Goal: Navigation & Orientation: Find specific page/section

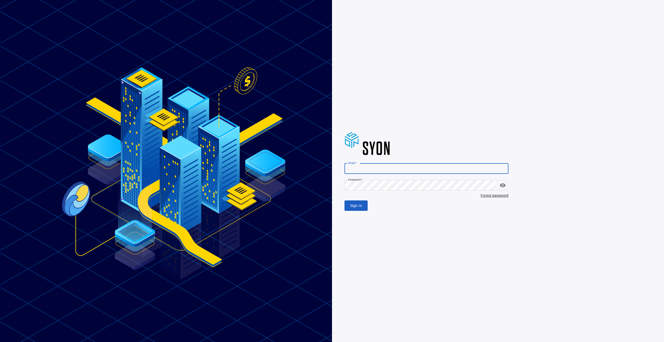
click at [358, 170] on input "Email   *" at bounding box center [426, 168] width 164 height 10
click at [0, 341] on com-1password-button at bounding box center [0, 342] width 0 height 0
click at [367, 168] on input "Email   *" at bounding box center [426, 168] width 164 height 10
click at [0, 341] on com-1password-button at bounding box center [0, 342] width 0 height 0
type input "**********"
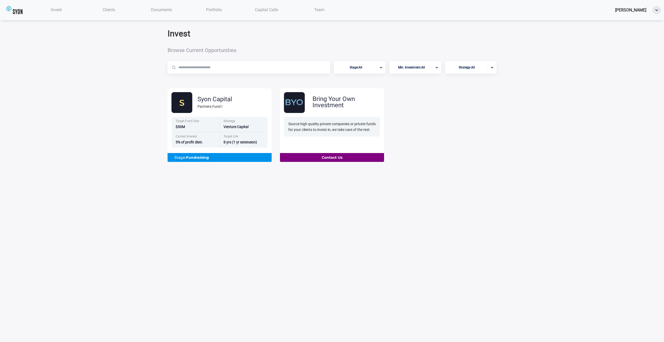
click at [269, 9] on span "Capital Calls" at bounding box center [266, 9] width 23 height 5
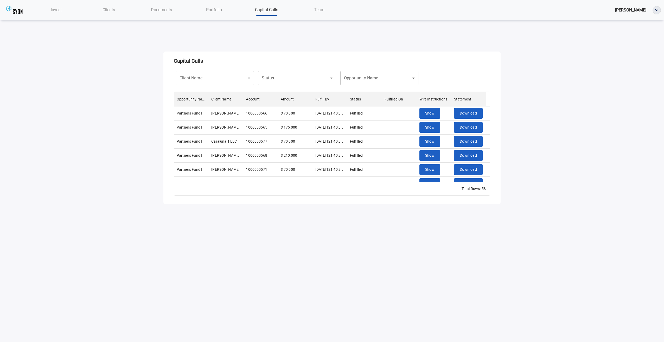
scroll to position [86, 312]
click at [326, 78] on div "​ Status" at bounding box center [297, 78] width 78 height 15
click at [330, 78] on div "​ Status" at bounding box center [297, 78] width 78 height 15
click at [317, 55] on div "Capital Calls Client Name ​ Client Name Status ​ Status Opportunity Name ​ Oppo…" at bounding box center [331, 127] width 337 height 152
click at [286, 81] on body "Invest Clients Documents Portfolio Capital Calls Team Nicholas Pasichuke Capita…" at bounding box center [332, 171] width 664 height 342
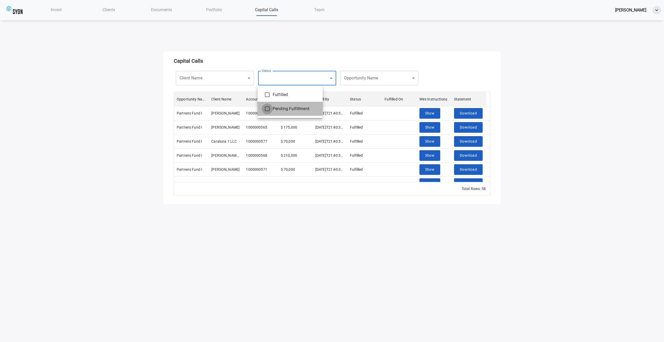
type input "**********"
click at [317, 214] on div at bounding box center [332, 171] width 664 height 342
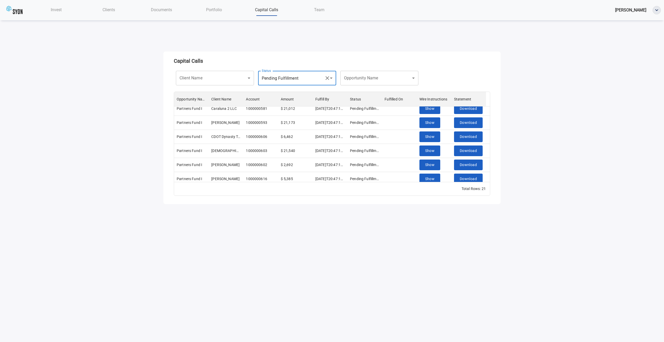
scroll to position [219, 0]
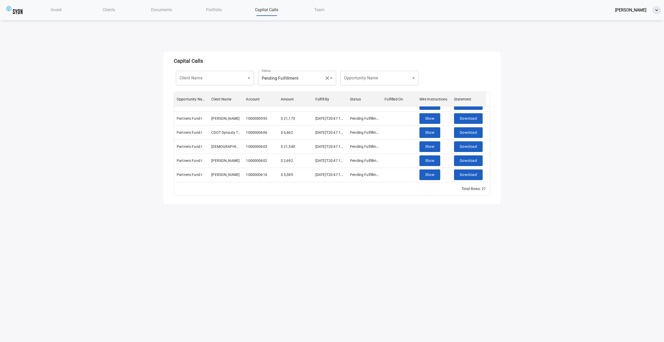
click at [150, 121] on div "**********" at bounding box center [332, 102] width 664 height 204
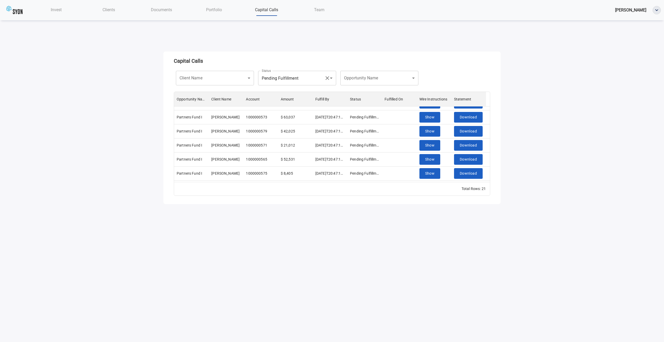
scroll to position [0, 0]
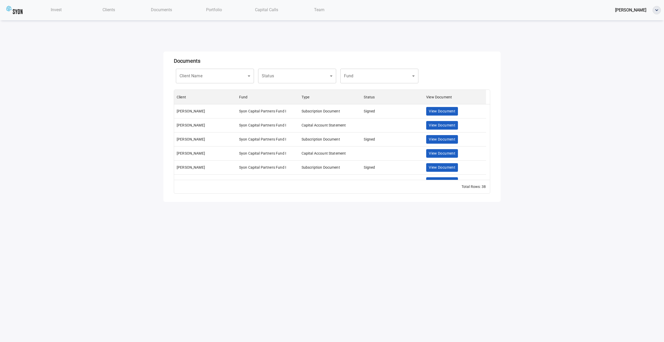
scroll to position [86, 312]
click at [215, 10] on span "Portfolio" at bounding box center [214, 9] width 16 height 5
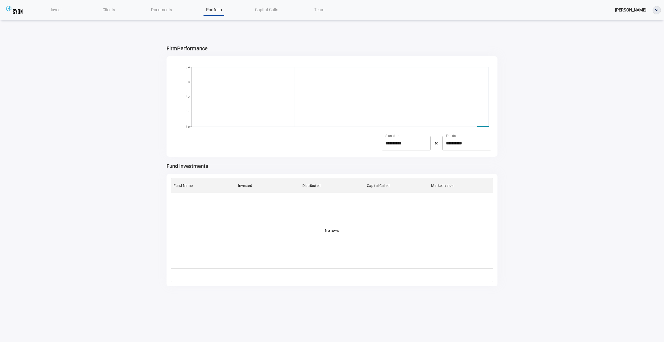
scroll to position [86, 318]
type input "**********"
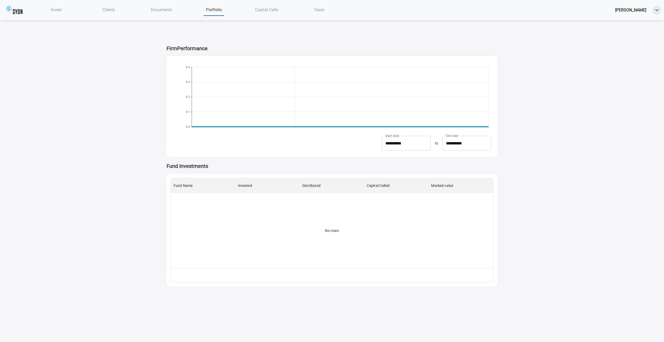
click at [107, 15] on div "Clients" at bounding box center [108, 9] width 53 height 11
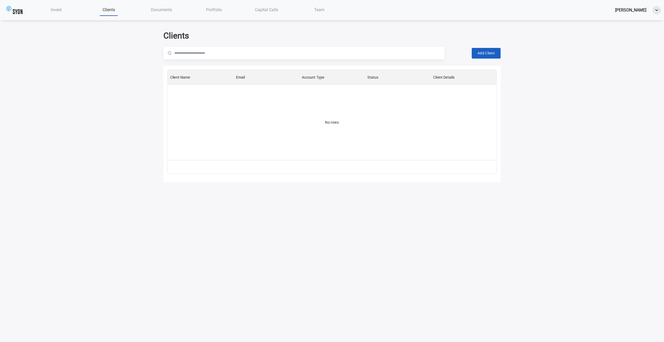
scroll to position [86, 325]
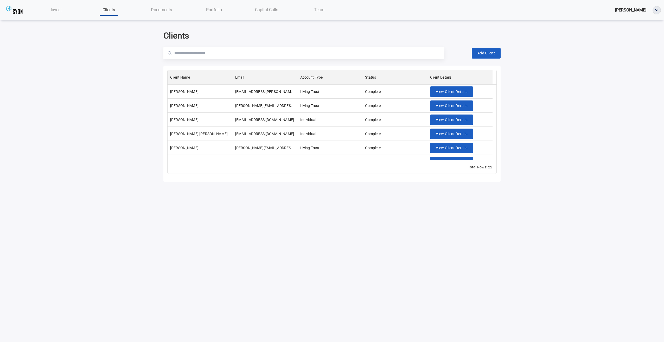
click at [54, 10] on span "Invest" at bounding box center [56, 9] width 11 height 5
